Goal: Task Accomplishment & Management: Manage account settings

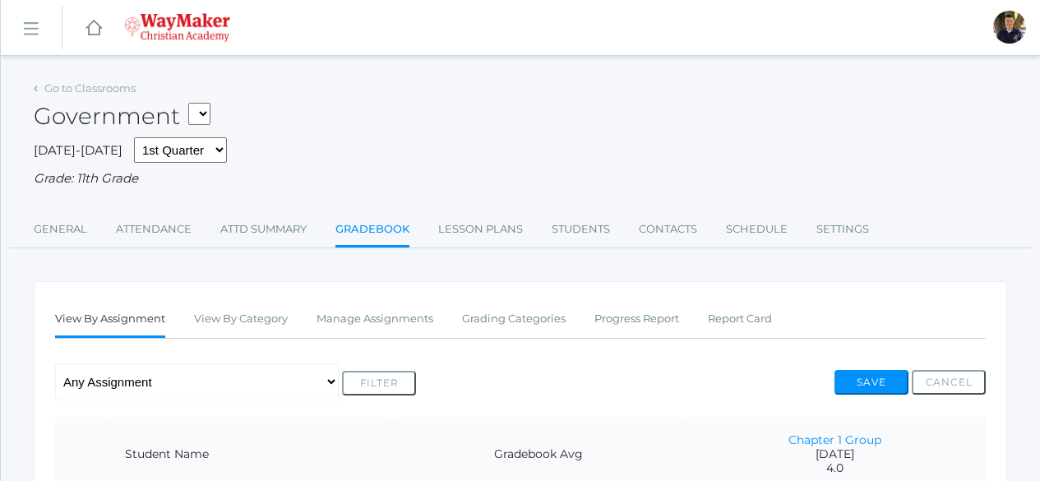
scroll to position [282, 0]
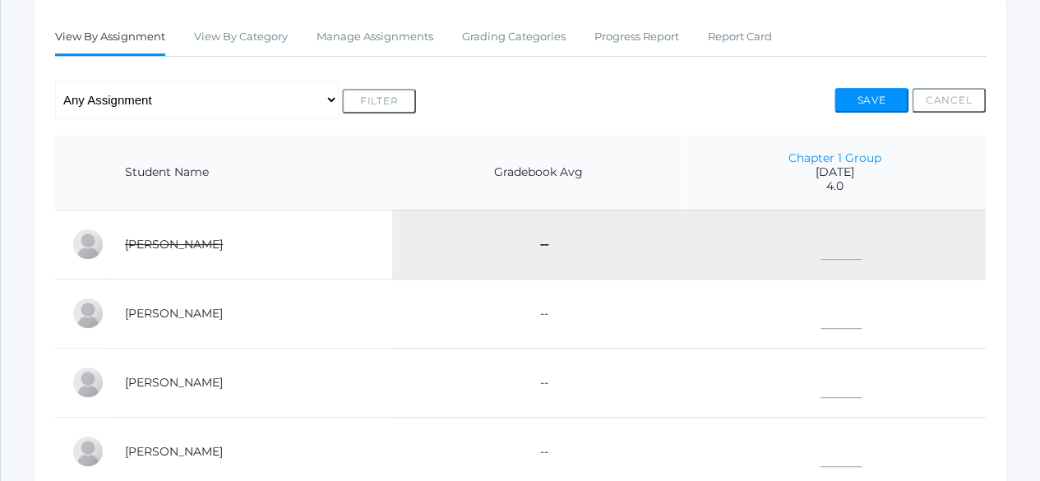
click at [826, 264] on td at bounding box center [835, 244] width 302 height 69
click at [830, 255] on input"] "text" at bounding box center [840, 241] width 41 height 37
click at [820, 309] on input"] "text" at bounding box center [840, 310] width 41 height 37
type input"] "3.7"
click at [843, 373] on input"] "text" at bounding box center [840, 379] width 41 height 37
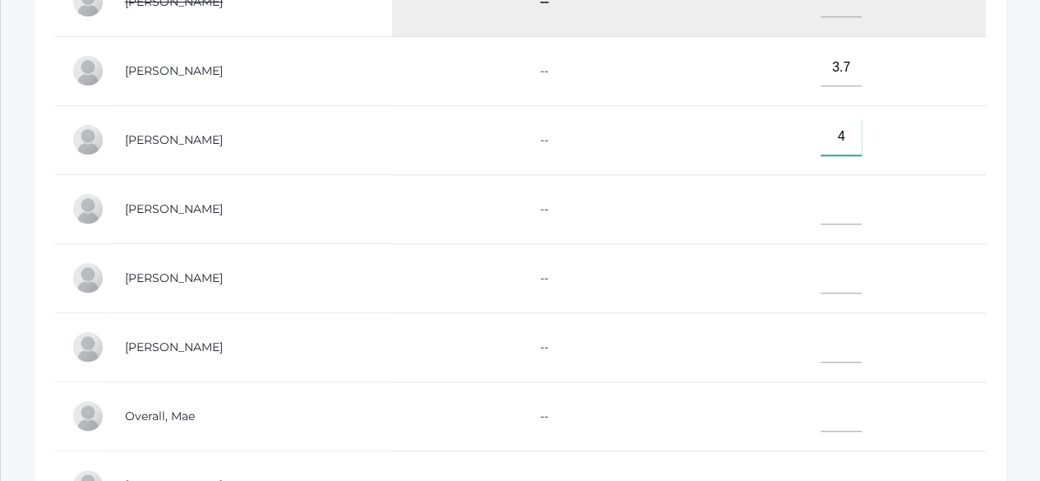
scroll to position [529, 0]
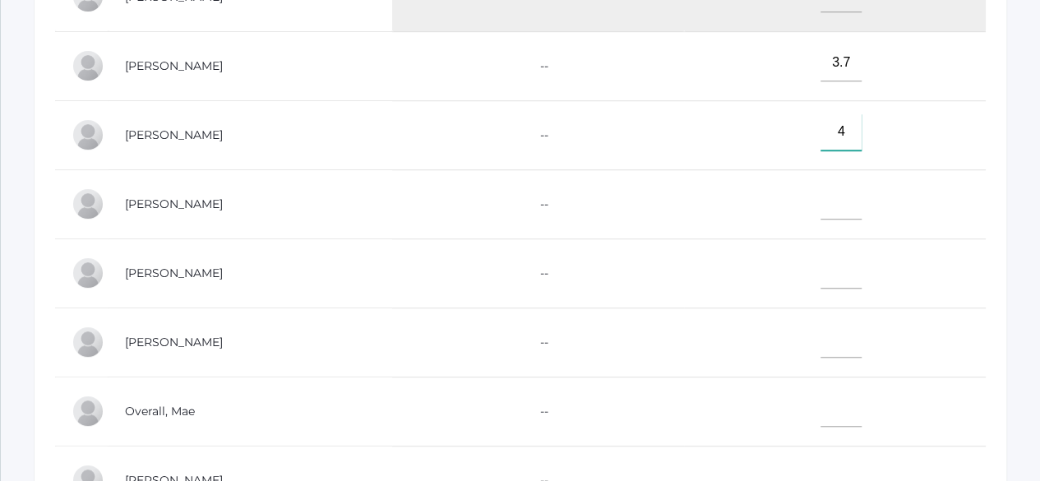
type input"] "4"
click at [838, 200] on input"] "text" at bounding box center [840, 200] width 41 height 37
type input"] "3.98"
click at [829, 277] on input"] "text" at bounding box center [840, 270] width 41 height 37
type input"] "3.98"
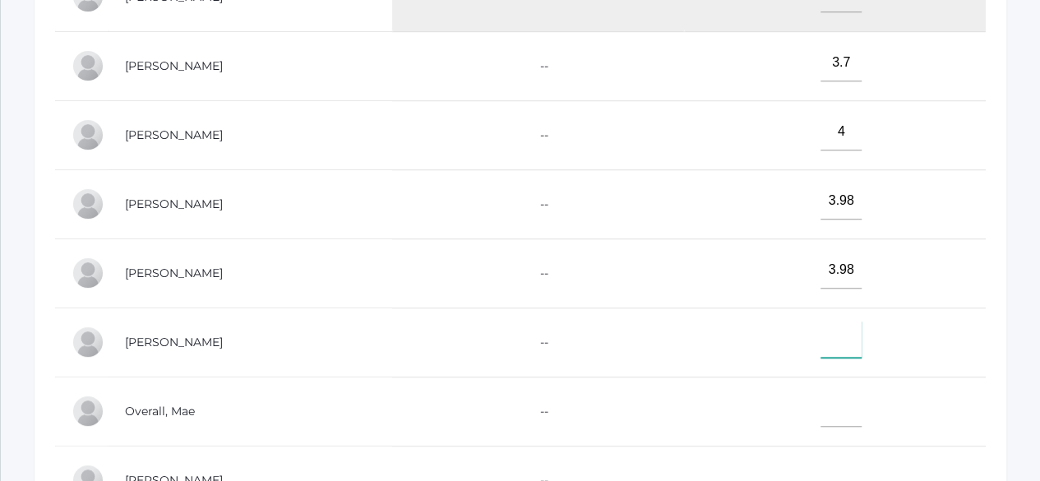
click at [829, 340] on input"] "text" at bounding box center [840, 339] width 41 height 37
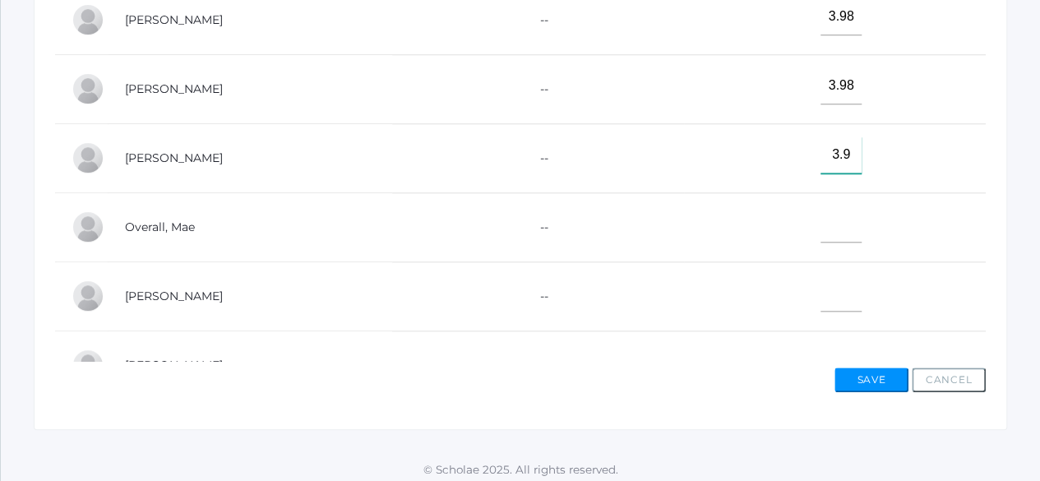
scroll to position [720, 0]
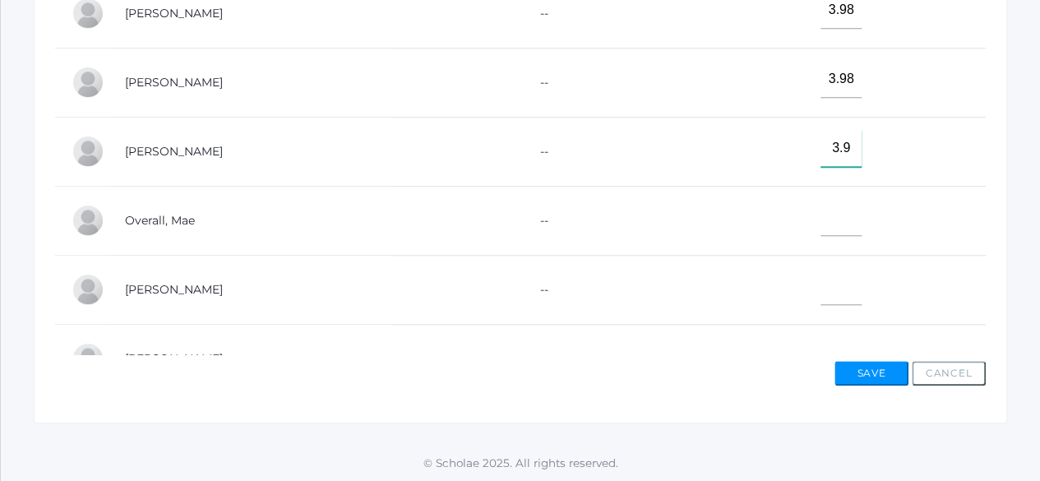
type input"] "3.9"
click at [834, 295] on input"] "text" at bounding box center [840, 286] width 41 height 37
type input"] "3.98"
click at [865, 377] on button "Save" at bounding box center [871, 373] width 74 height 25
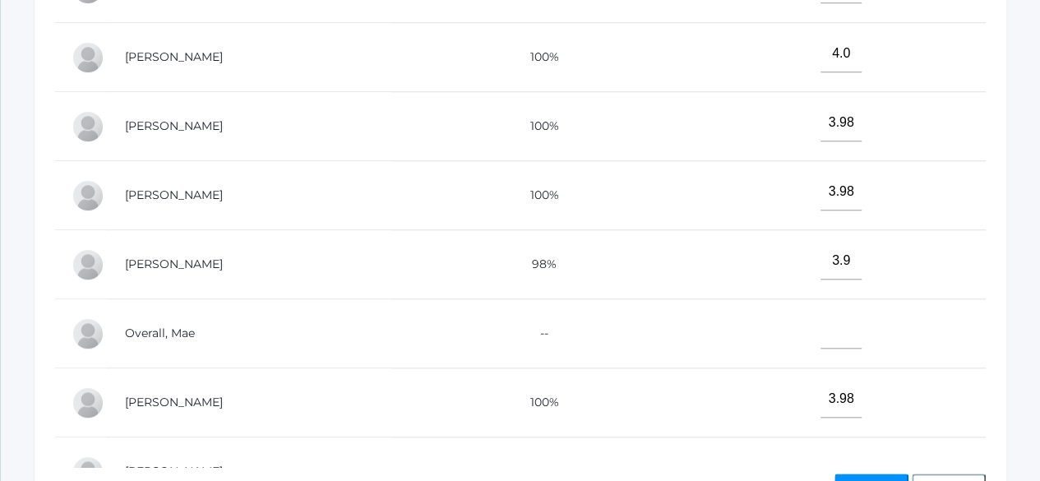
scroll to position [662, 0]
